Goal: Task Accomplishment & Management: Use online tool/utility

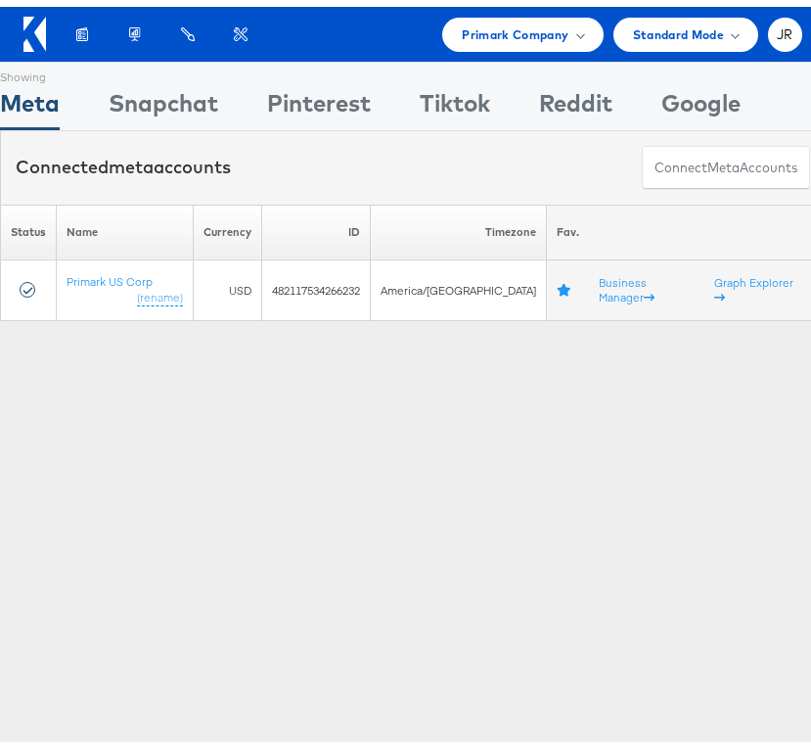
drag, startPoint x: 241, startPoint y: 509, endPoint x: 223, endPoint y: 470, distance: 42.9
click at [244, 508] on div "Showing Meta Showing [GEOGRAPHIC_DATA] Showing Pinterest Showing Tiktok Showing…" at bounding box center [413, 544] width 826 height 979
click at [559, 27] on div "Primark Company" at bounding box center [522, 28] width 121 height 21
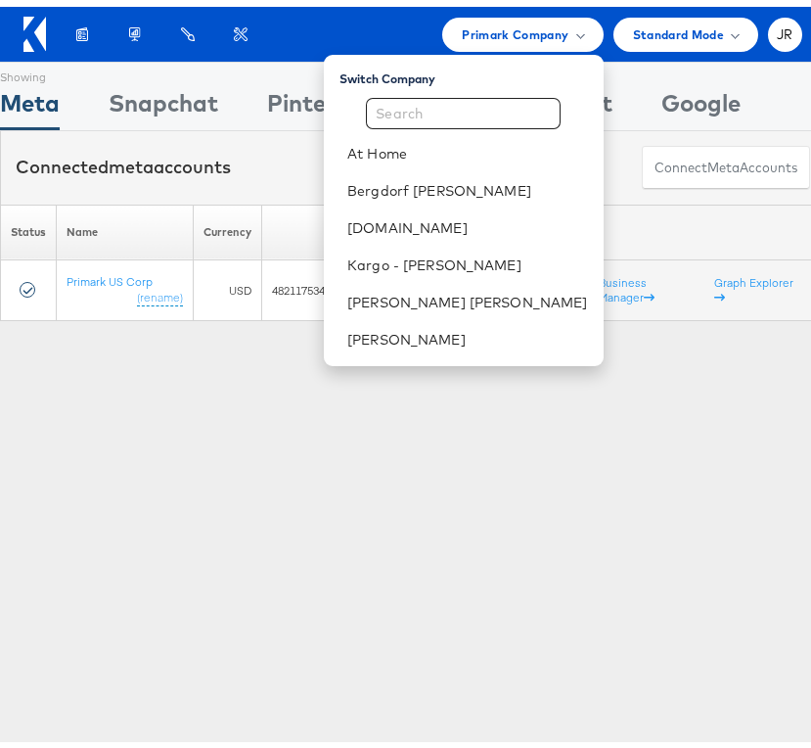
click at [268, 390] on div "Showing Meta Showing [GEOGRAPHIC_DATA] Showing Pinterest Showing Tiktok Showing…" at bounding box center [413, 544] width 826 height 979
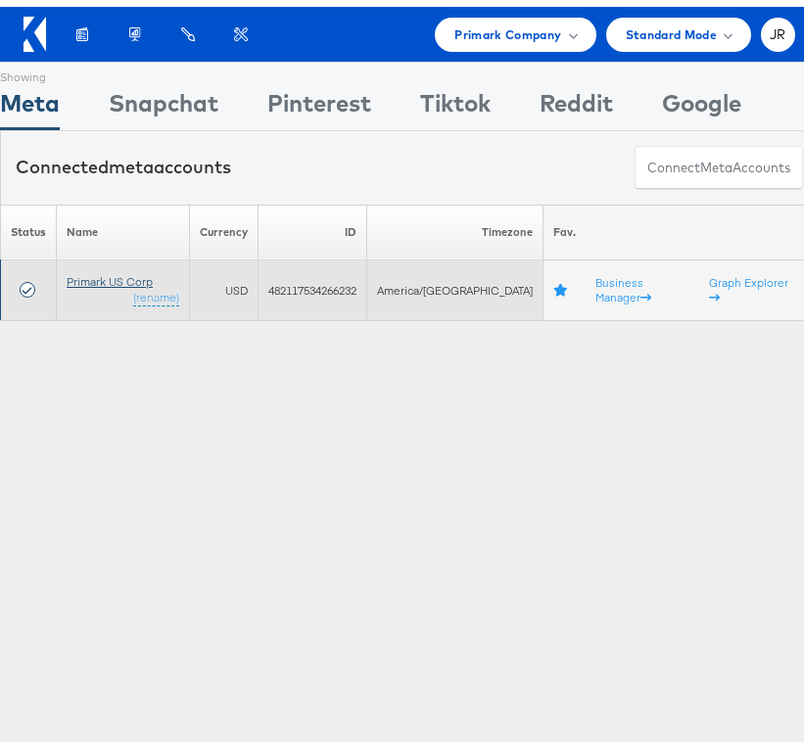
click at [99, 281] on link "Primark US Corp" at bounding box center [110, 274] width 86 height 15
